Goal: Find contact information: Obtain details needed to contact an individual or organization

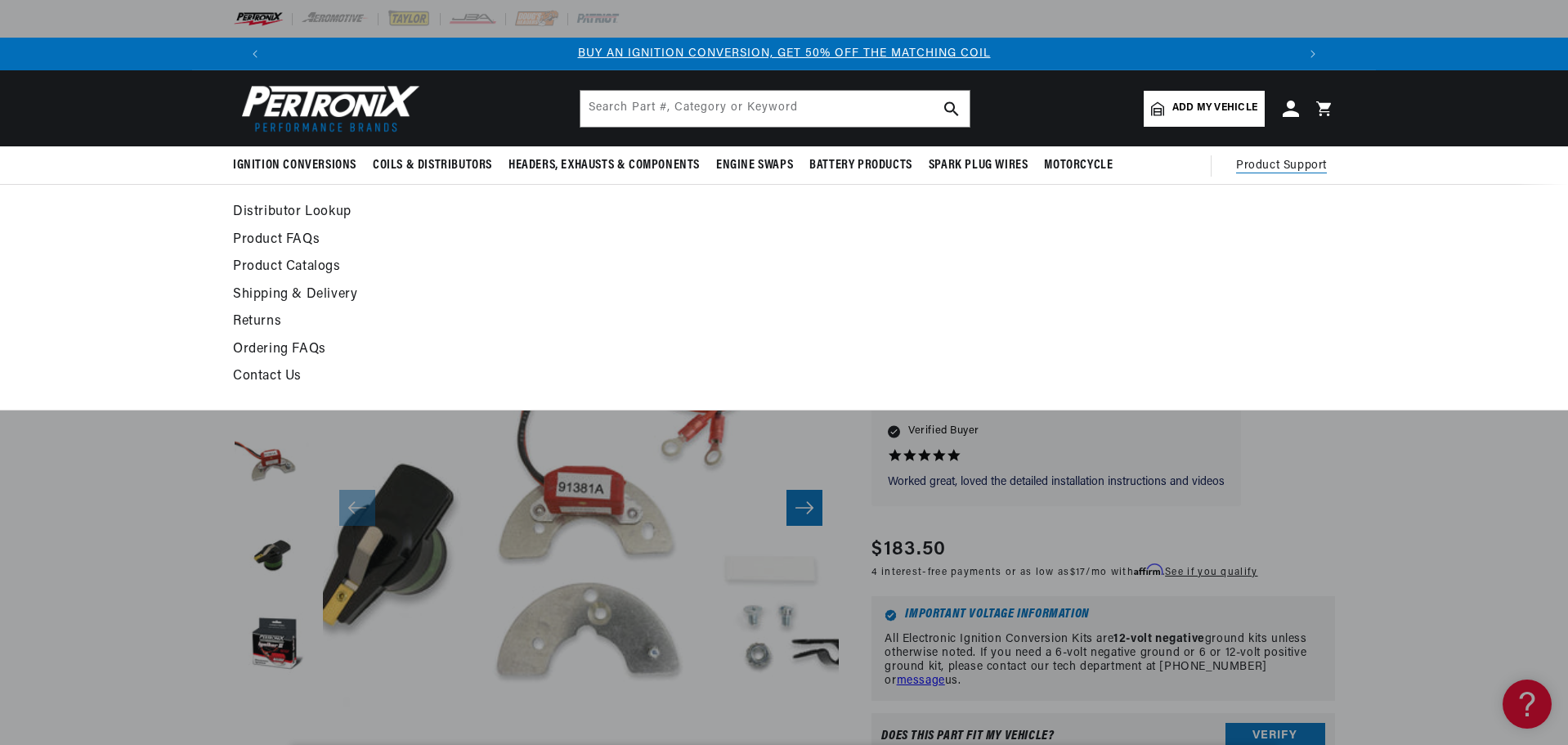
click at [288, 372] on link "Contact Us" at bounding box center [634, 377] width 803 height 23
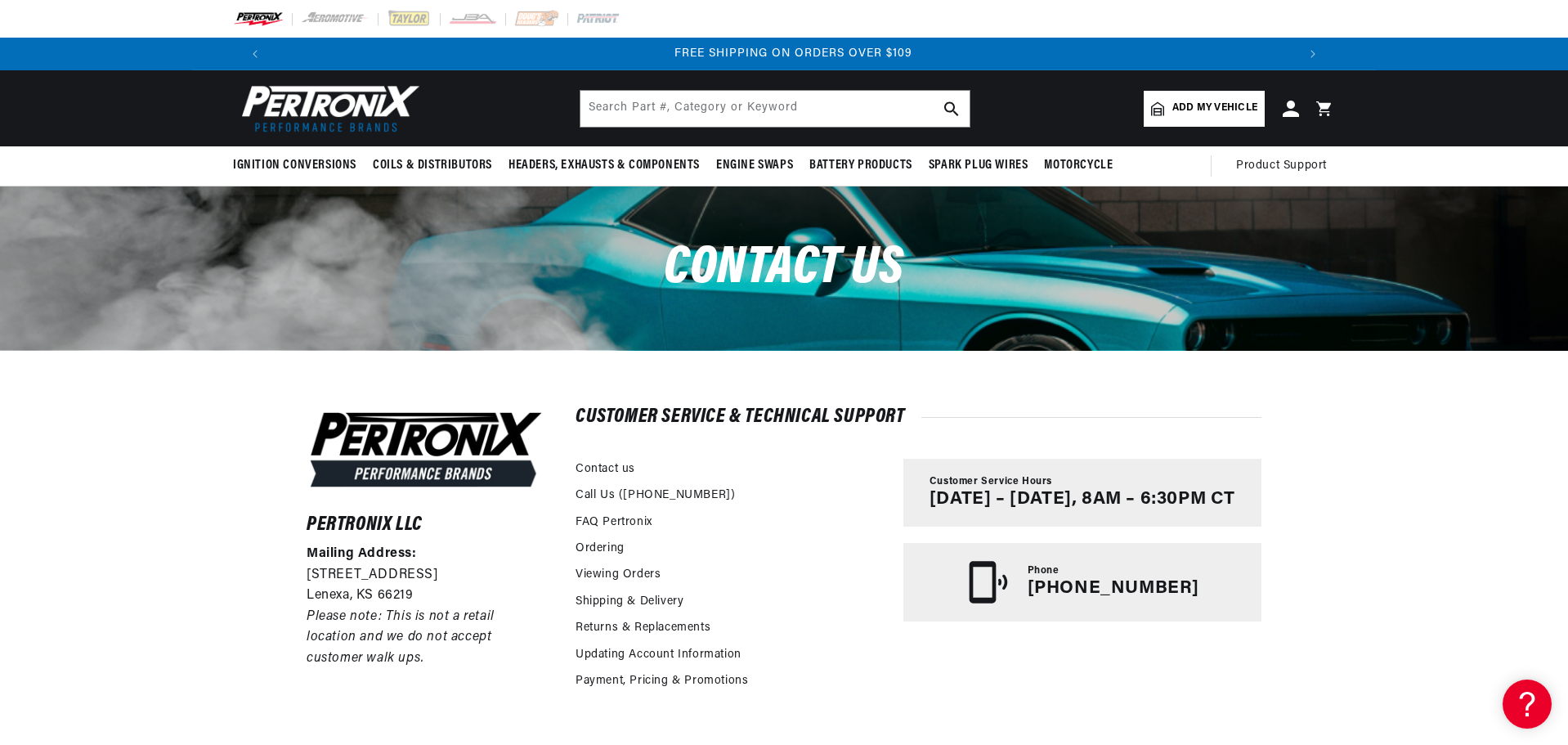
scroll to position [0, 2042]
